Goal: Transaction & Acquisition: Purchase product/service

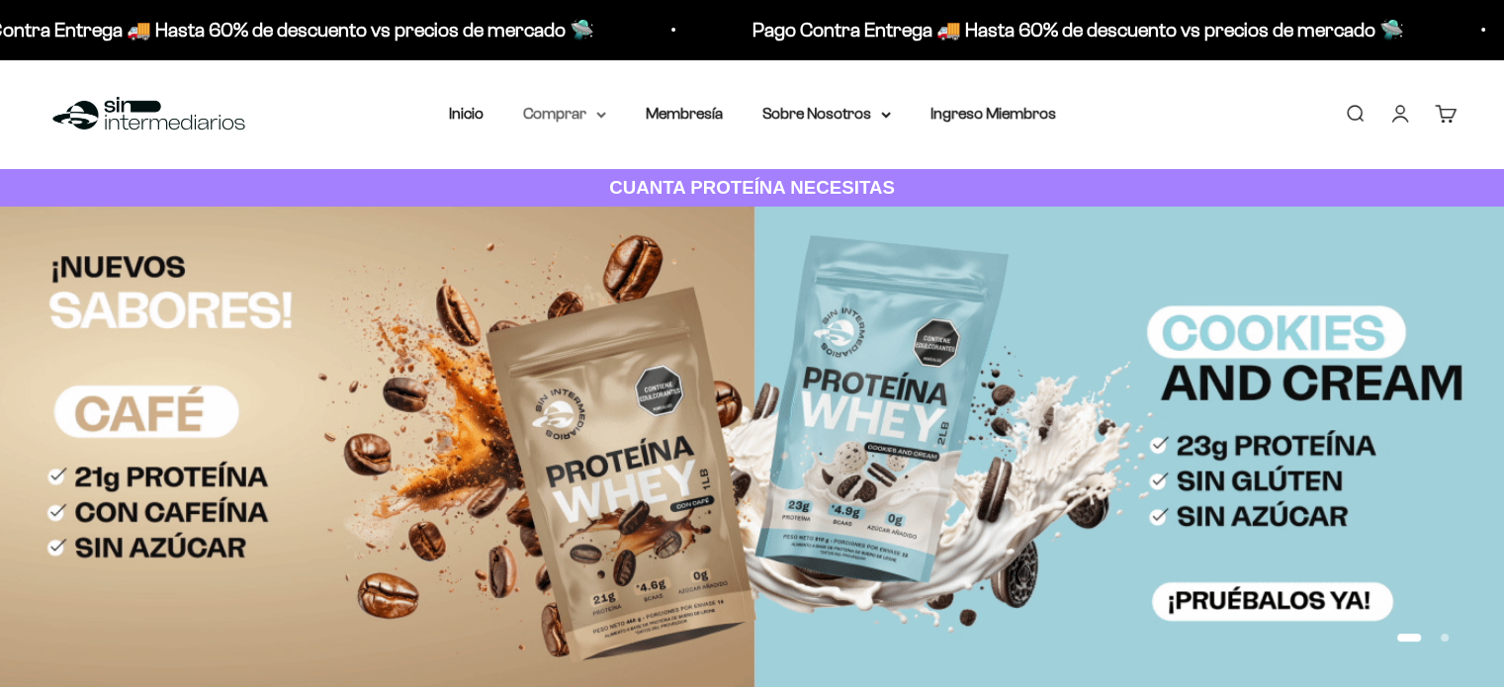
click at [593, 113] on summary "Comprar" at bounding box center [564, 114] width 83 height 26
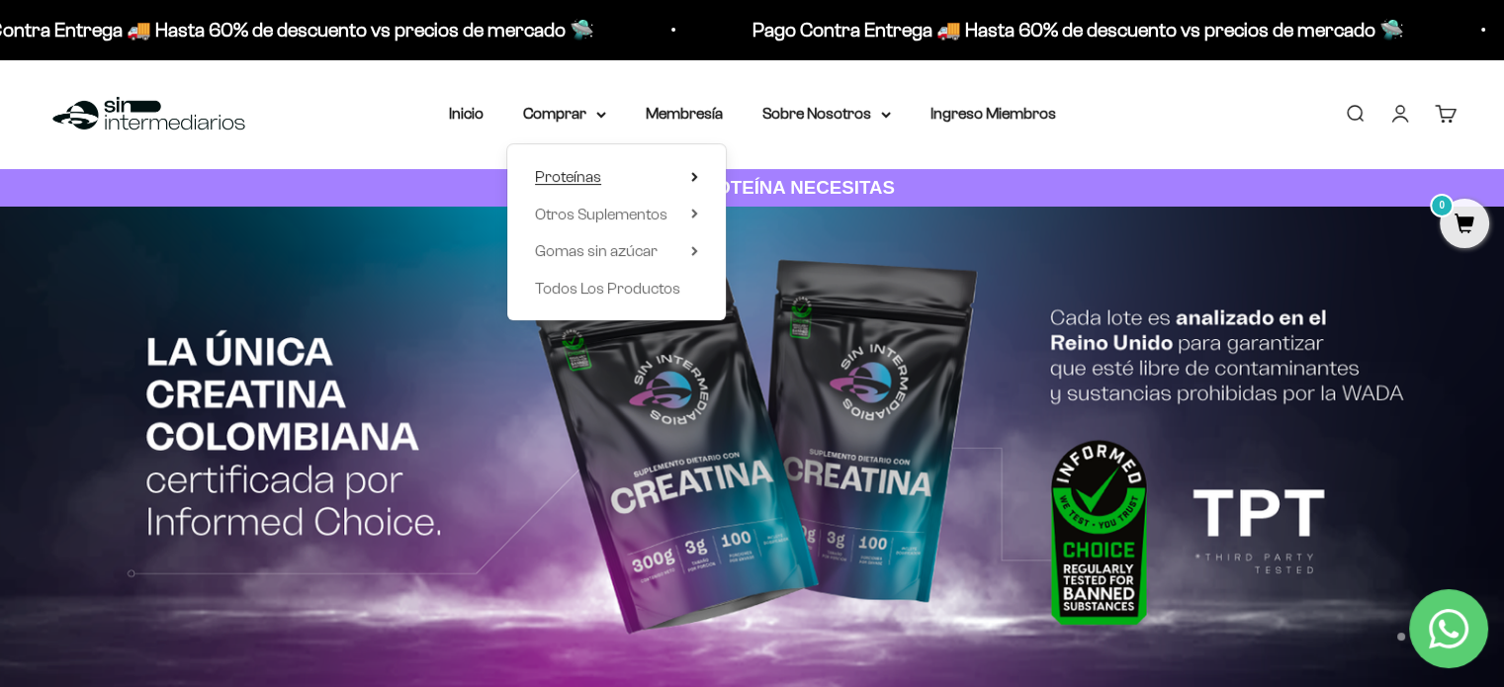
click at [590, 184] on span "Proteínas" at bounding box center [568, 176] width 66 height 17
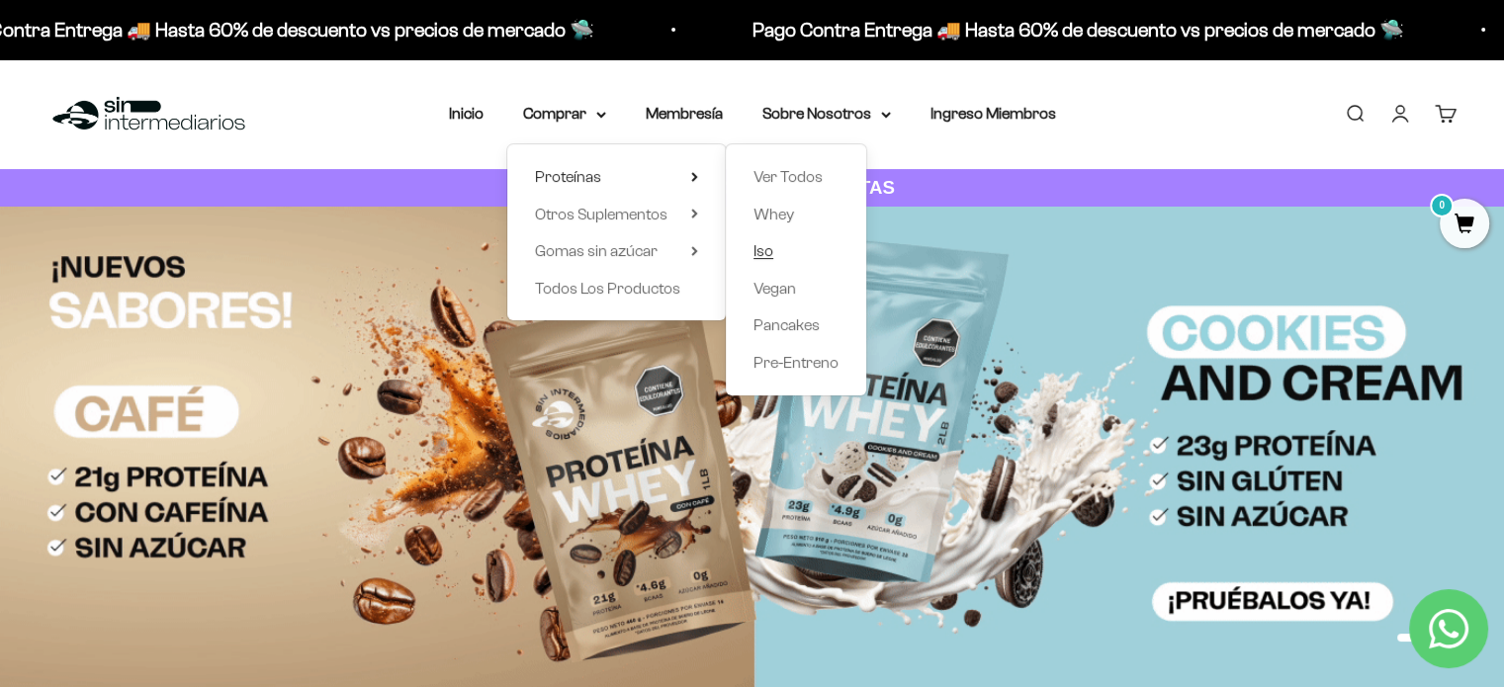
click at [769, 251] on span "Iso" at bounding box center [764, 250] width 20 height 17
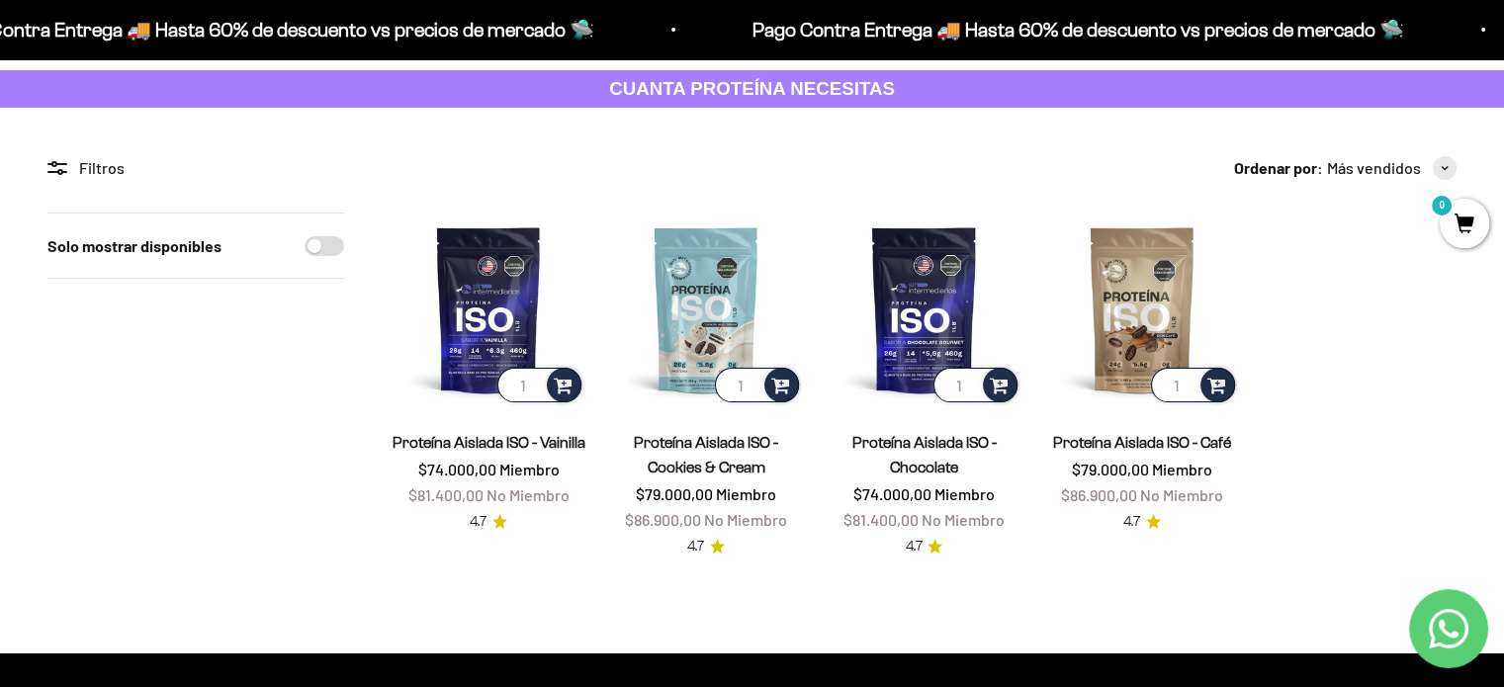
scroll to position [198, 0]
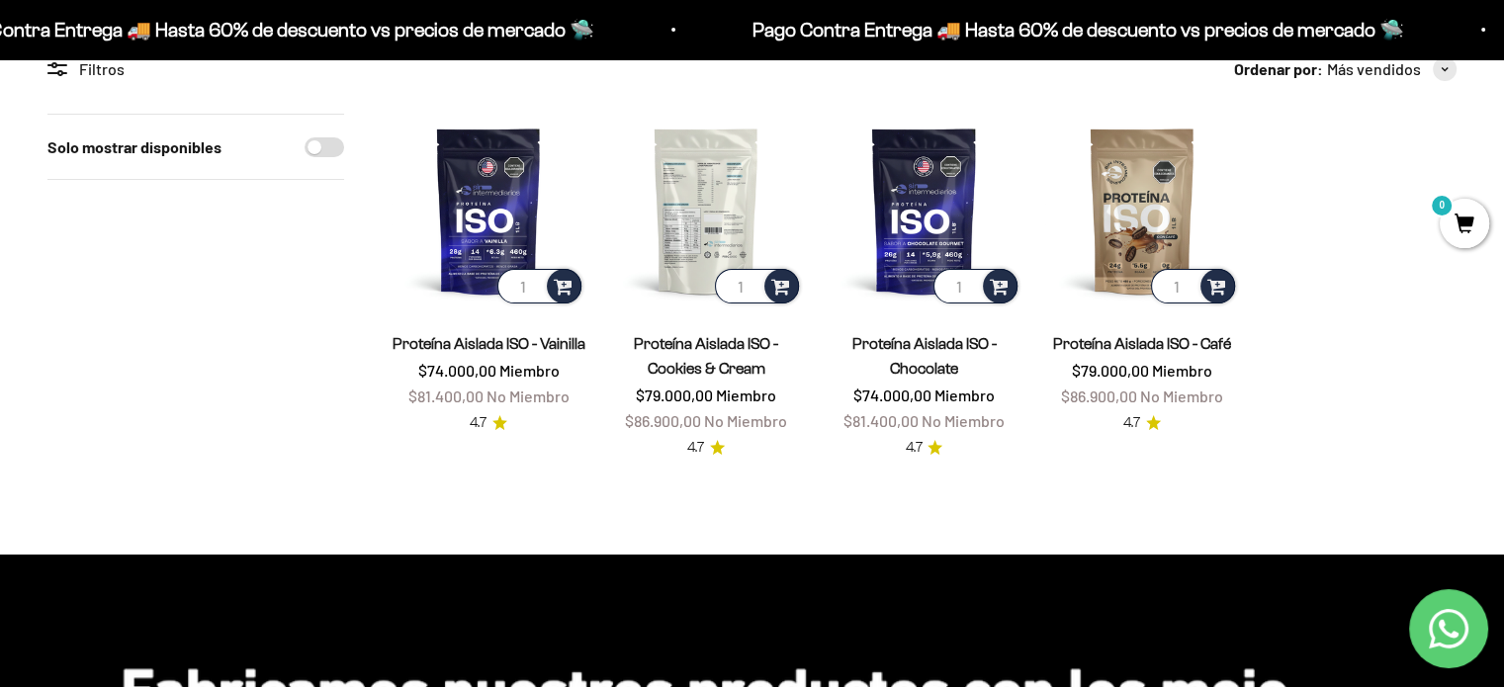
click at [692, 193] on img at bounding box center [706, 211] width 194 height 194
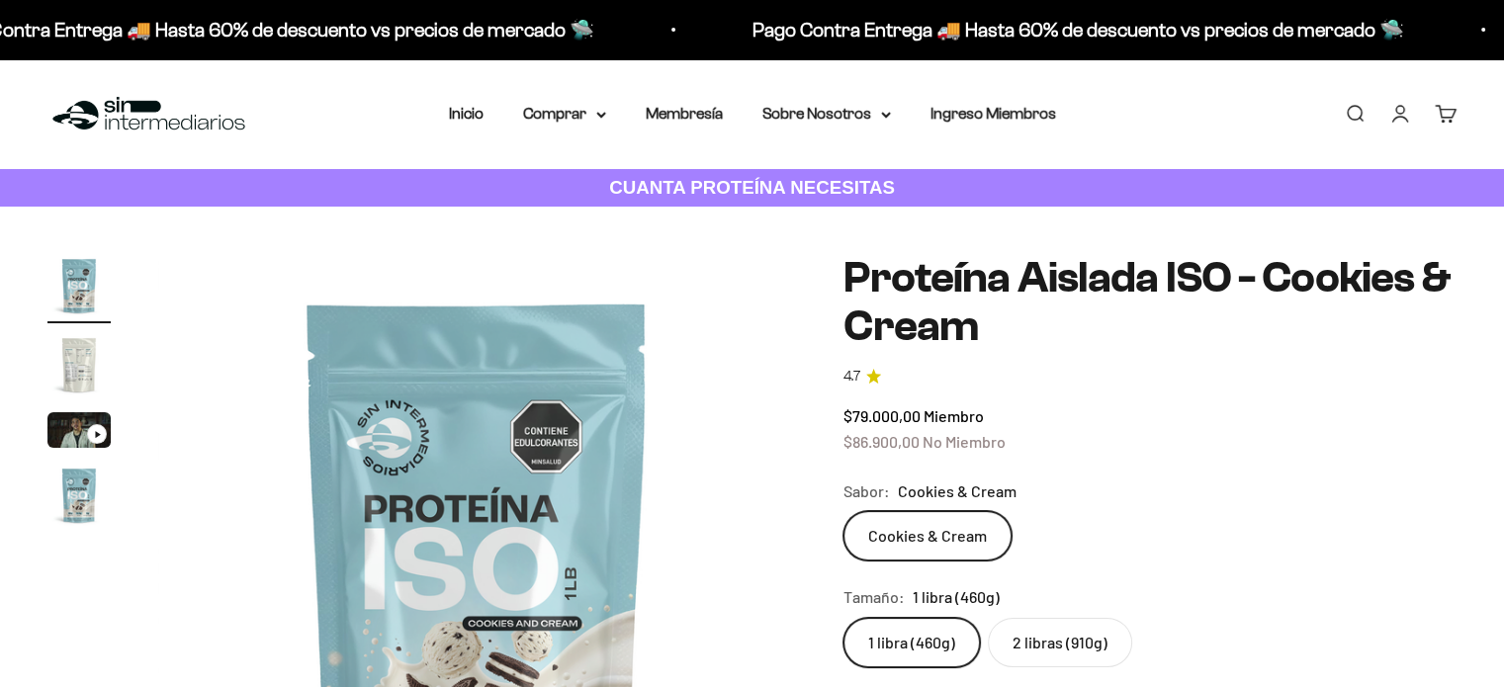
click at [79, 362] on img "Ir al artículo 2" at bounding box center [78, 364] width 63 height 63
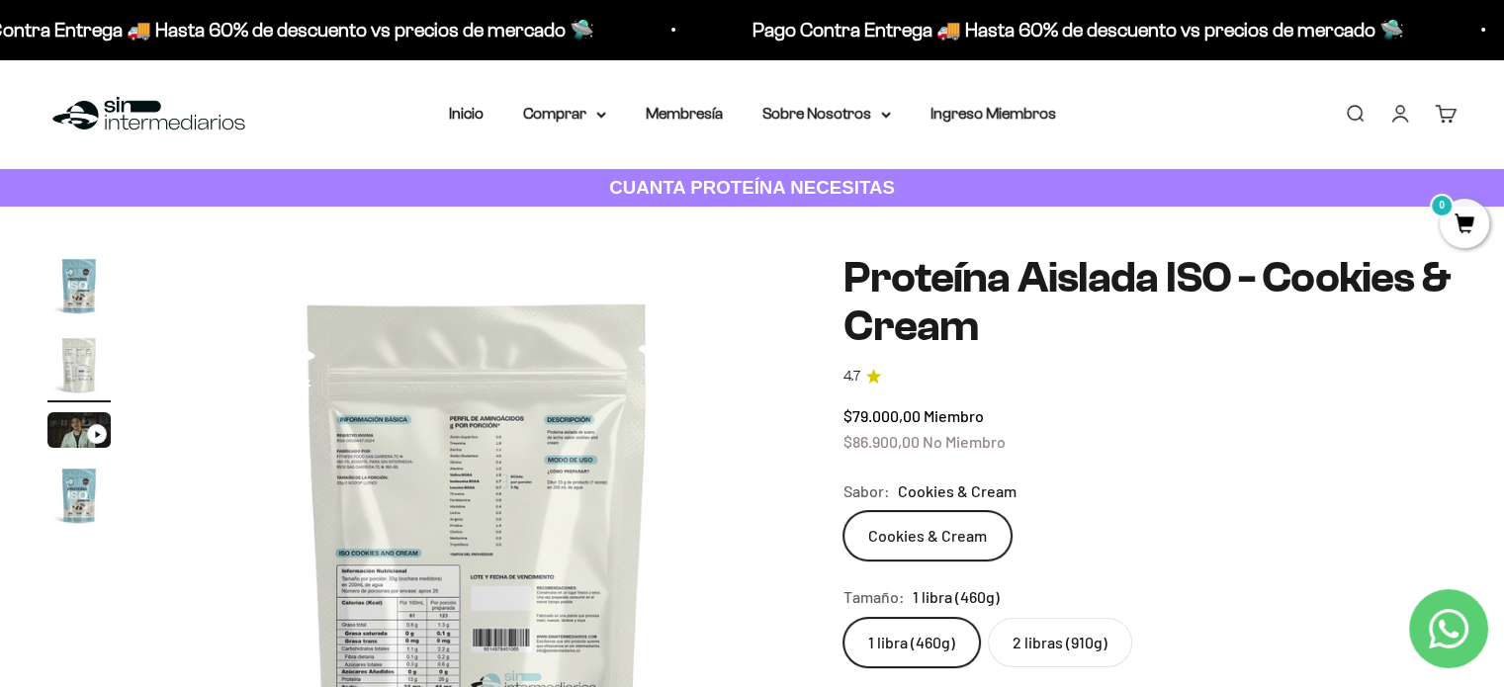
click at [372, 583] on img at bounding box center [477, 573] width 638 height 638
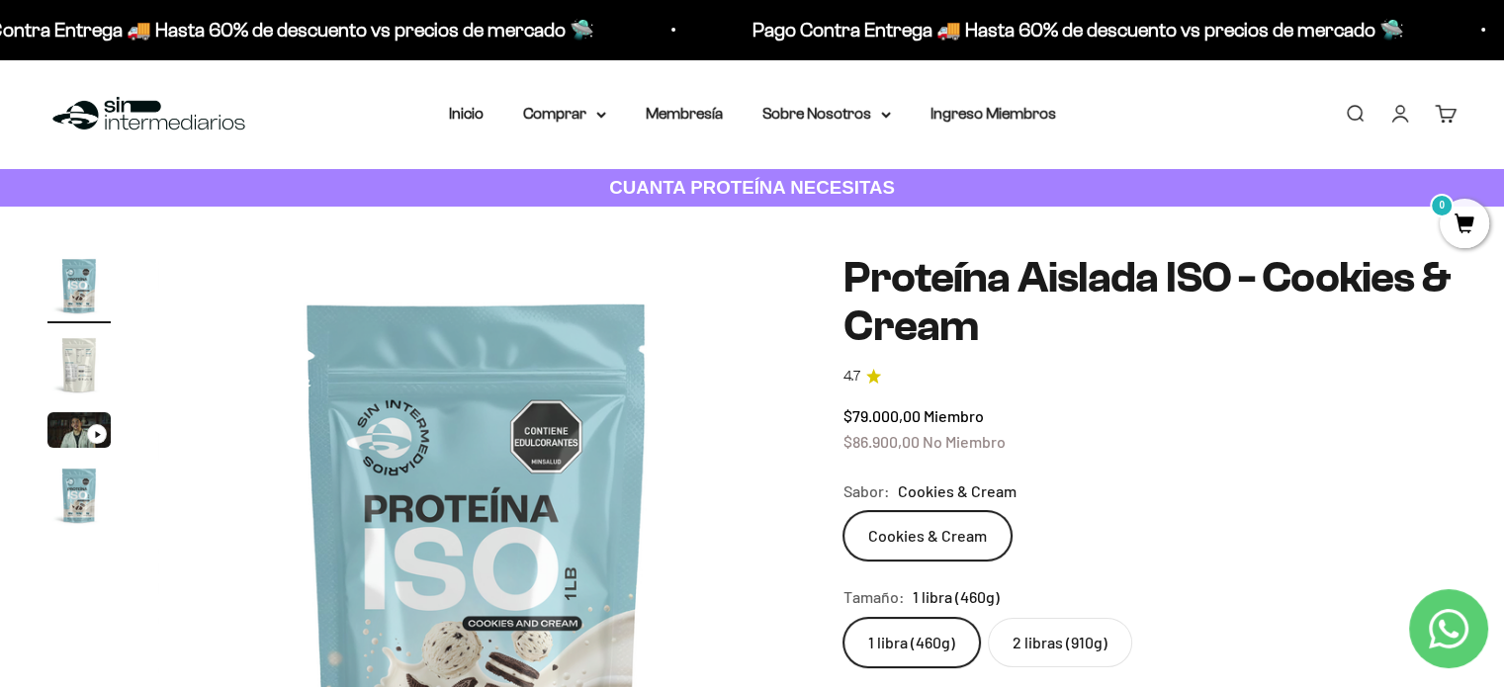
click at [65, 361] on img "Ir al artículo 2" at bounding box center [78, 364] width 63 height 63
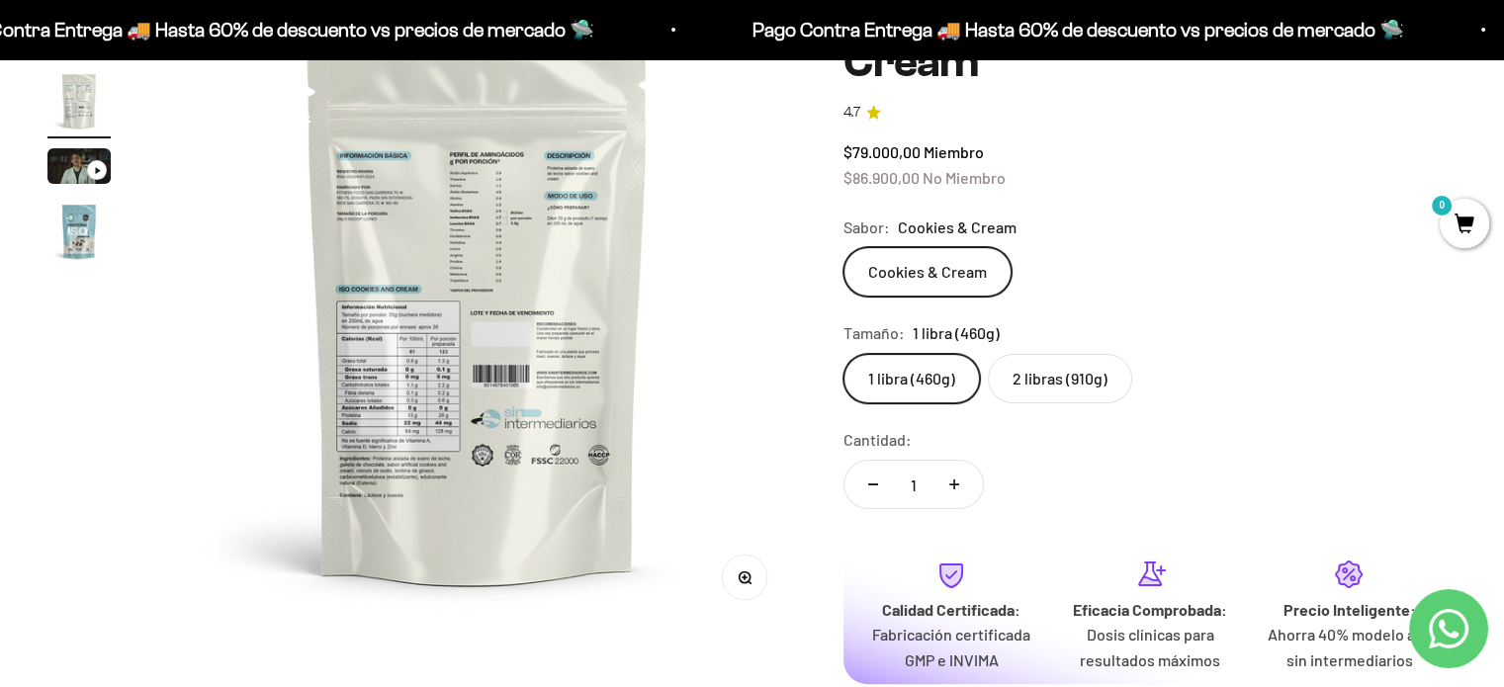
scroll to position [297, 0]
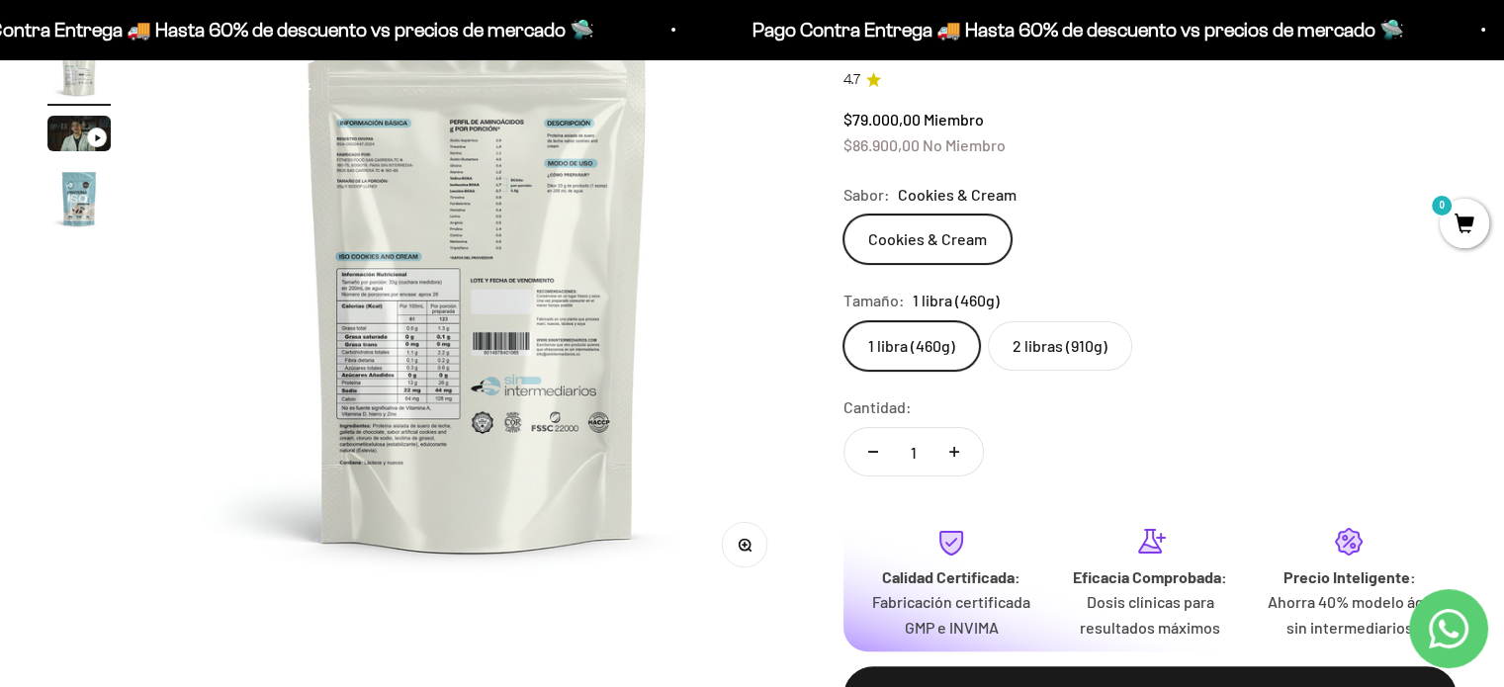
click at [744, 552] on button "Zoom" at bounding box center [745, 544] width 45 height 45
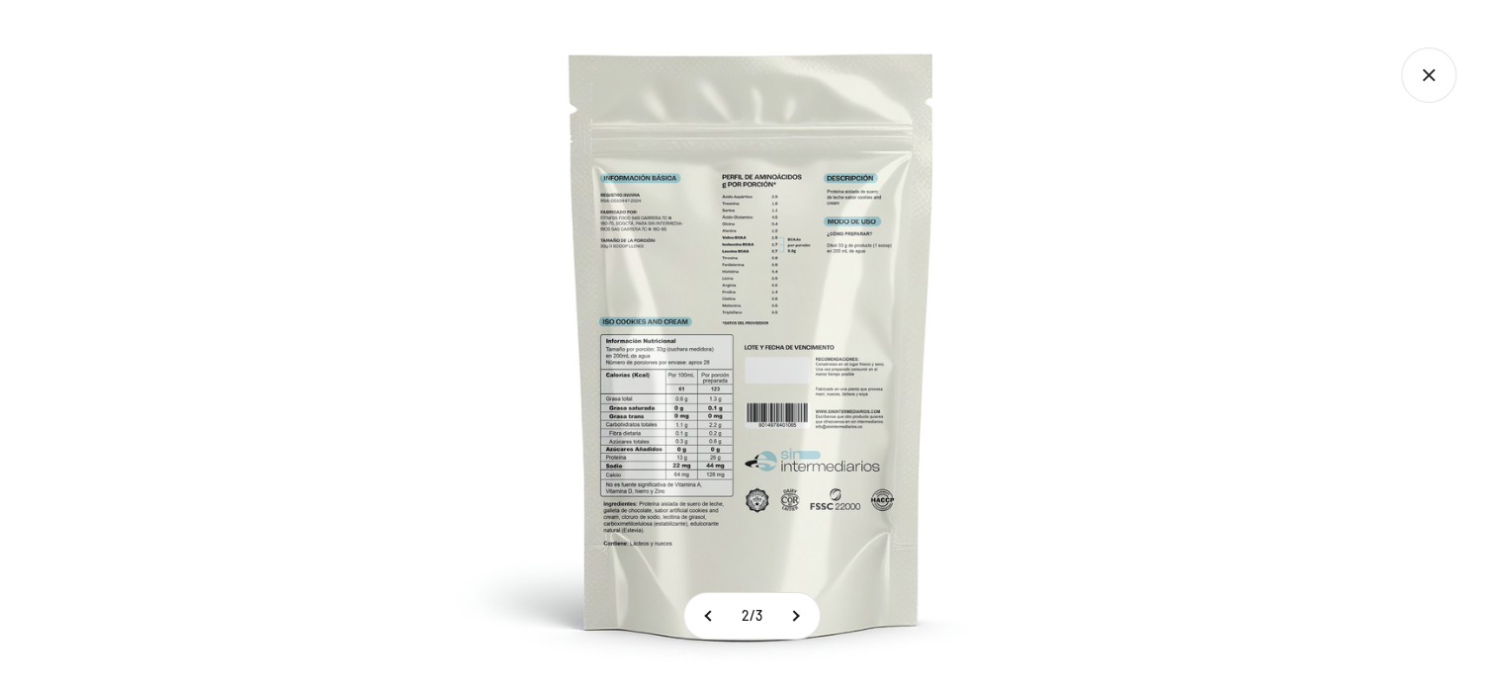
click at [696, 422] on img at bounding box center [752, 343] width 687 height 687
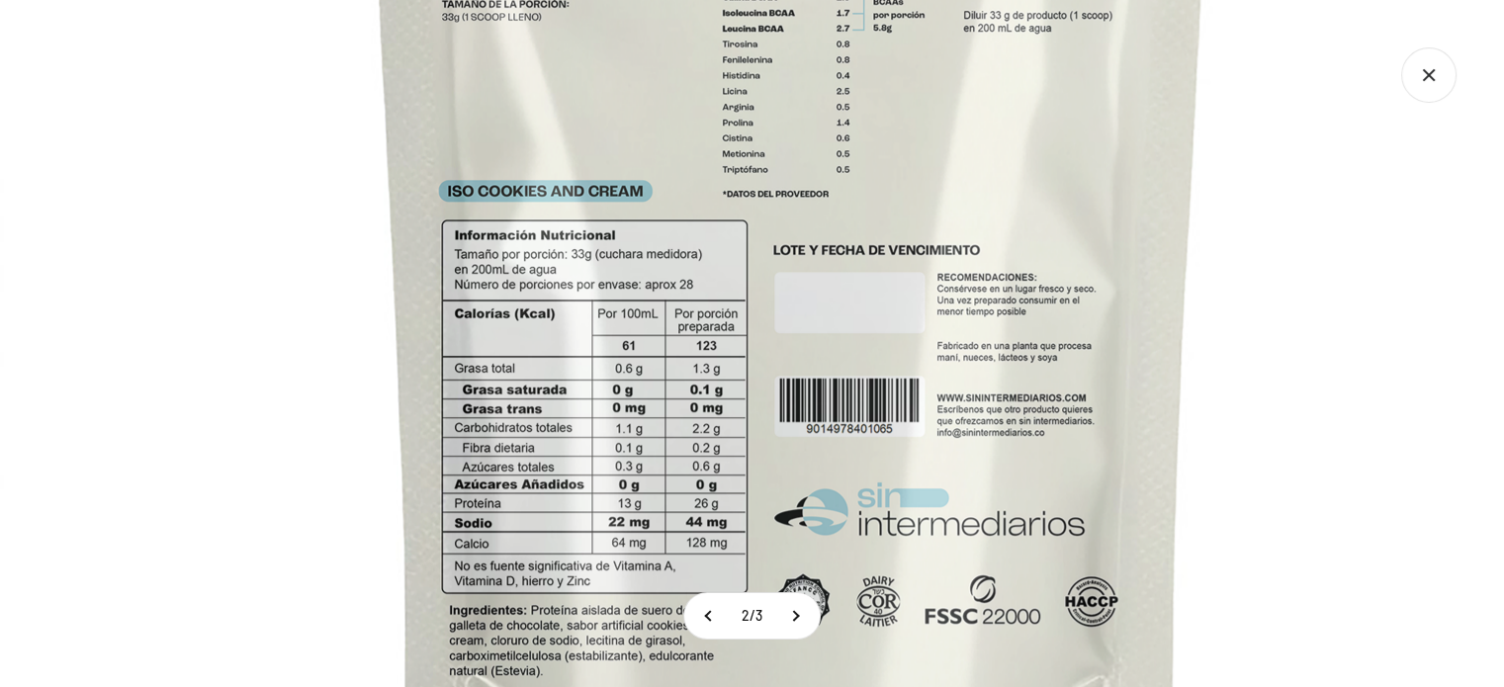
click at [1195, 434] on img at bounding box center [791, 241] width 1583 height 1583
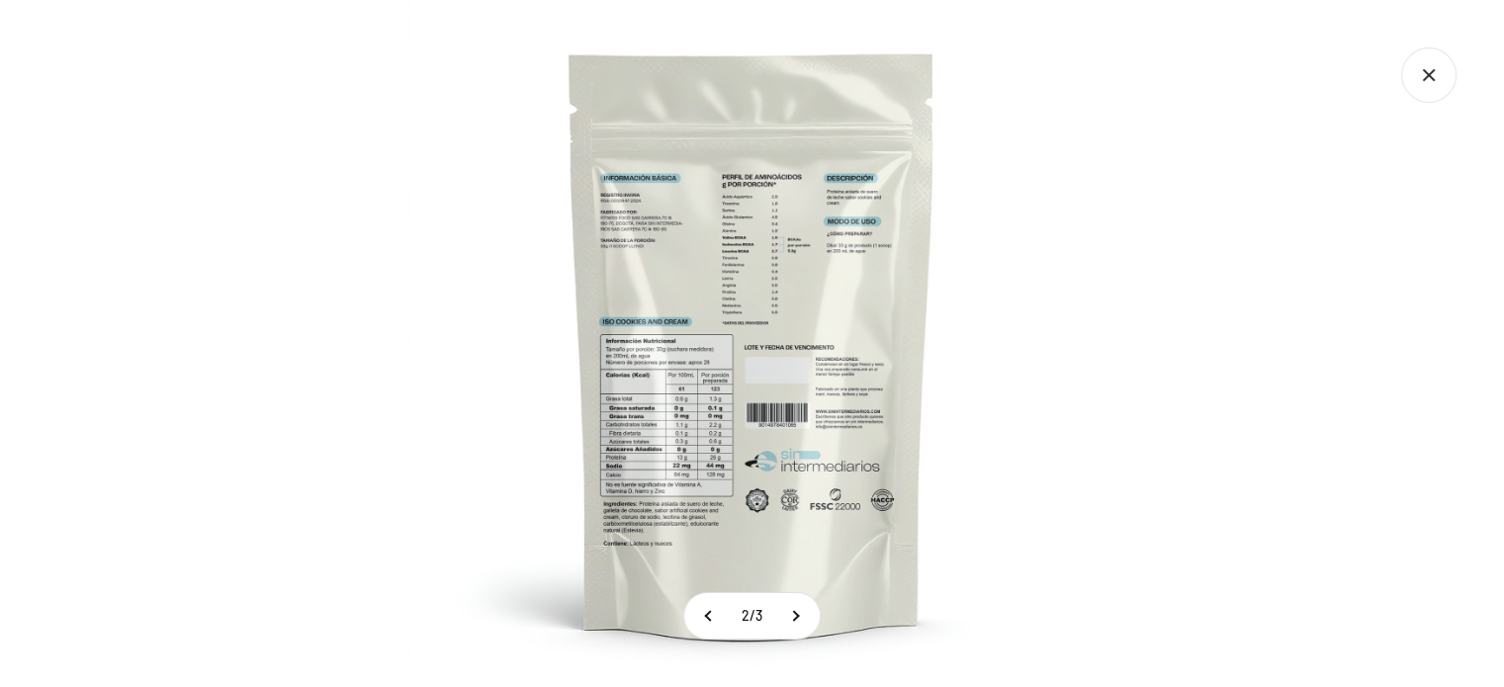
click at [859, 260] on img at bounding box center [752, 343] width 687 height 687
